Goal: Navigation & Orientation: Find specific page/section

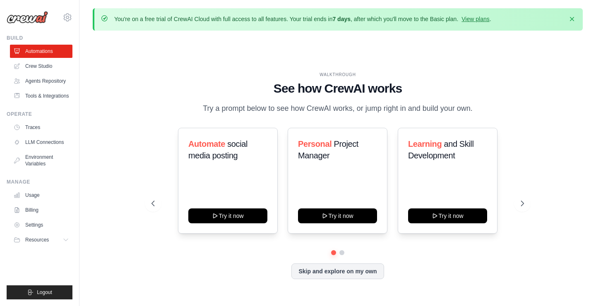
click at [240, 267] on div "Skip and explore on my own" at bounding box center [338, 272] width 372 height 16
click at [37, 19] on img at bounding box center [27, 17] width 41 height 12
click at [330, 272] on button "Skip and explore on my own" at bounding box center [337, 271] width 92 height 16
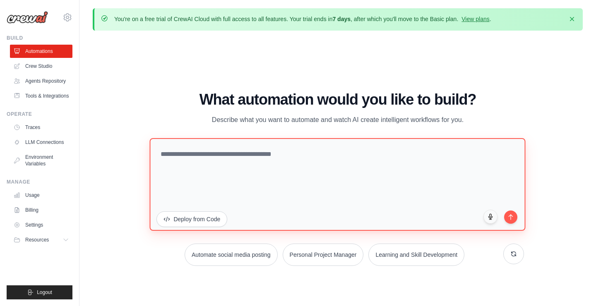
click at [257, 175] on textarea at bounding box center [338, 184] width 376 height 93
paste textarea "**********"
type textarea "**********"
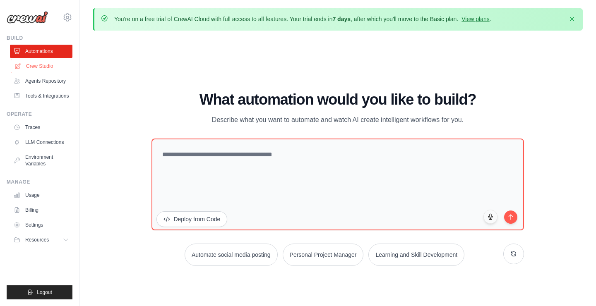
click at [49, 65] on link "Crew Studio" at bounding box center [42, 66] width 63 height 13
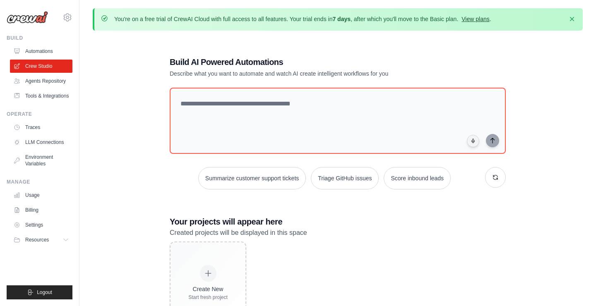
click at [480, 16] on link "View plans" at bounding box center [476, 19] width 28 height 7
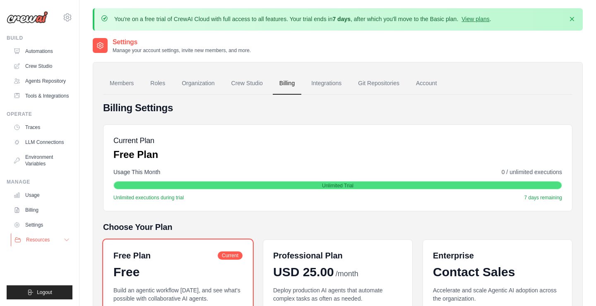
click at [42, 241] on span "Resources" at bounding box center [38, 240] width 24 height 7
click at [43, 66] on link "Crew Studio" at bounding box center [42, 66] width 63 height 13
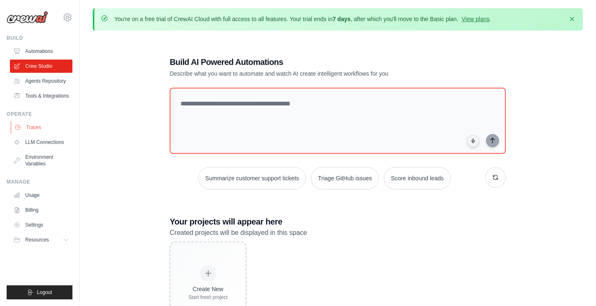
click at [33, 130] on link "Traces" at bounding box center [42, 127] width 63 height 13
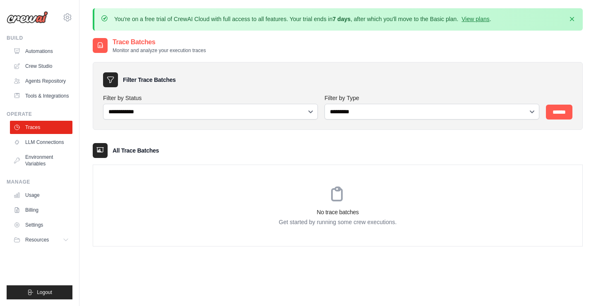
click at [34, 23] on img at bounding box center [27, 17] width 41 height 12
